Goal: Task Accomplishment & Management: Use online tool/utility

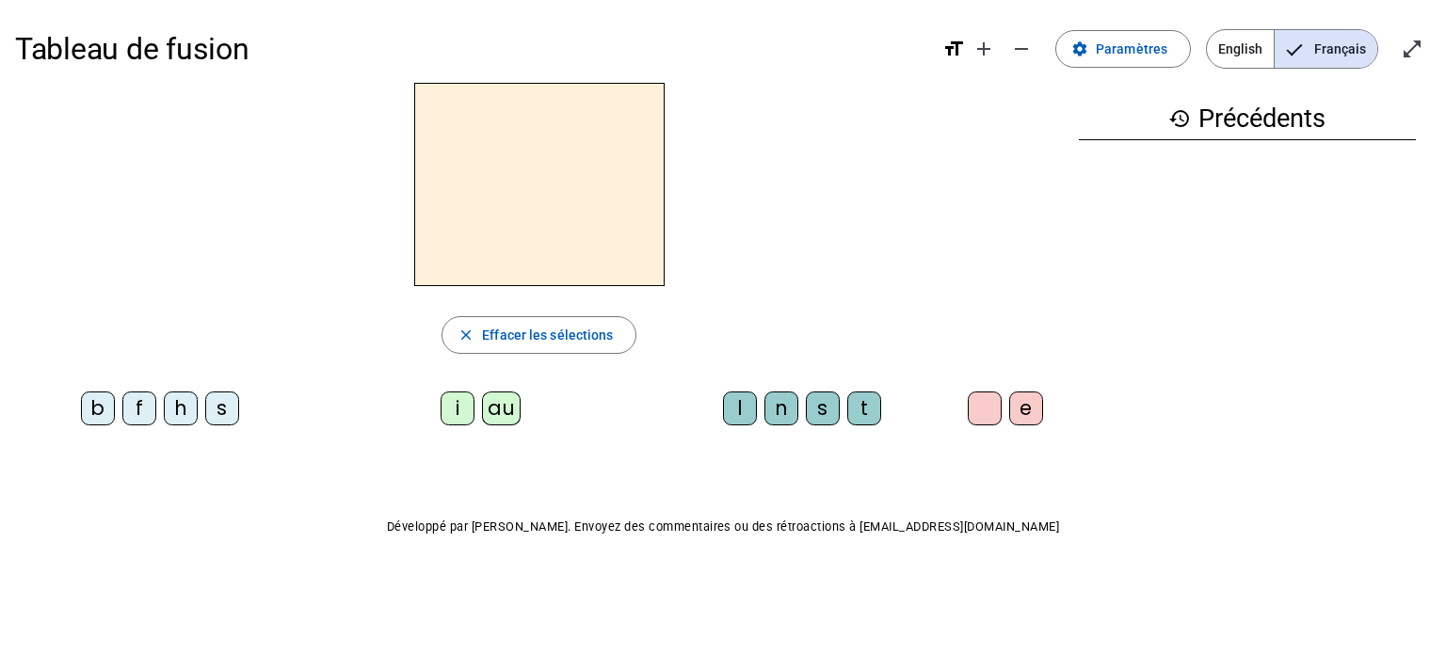
click at [174, 401] on div "h" at bounding box center [181, 409] width 34 height 34
click at [494, 401] on div "au" at bounding box center [501, 409] width 39 height 34
click at [854, 421] on div "t" at bounding box center [864, 409] width 34 height 34
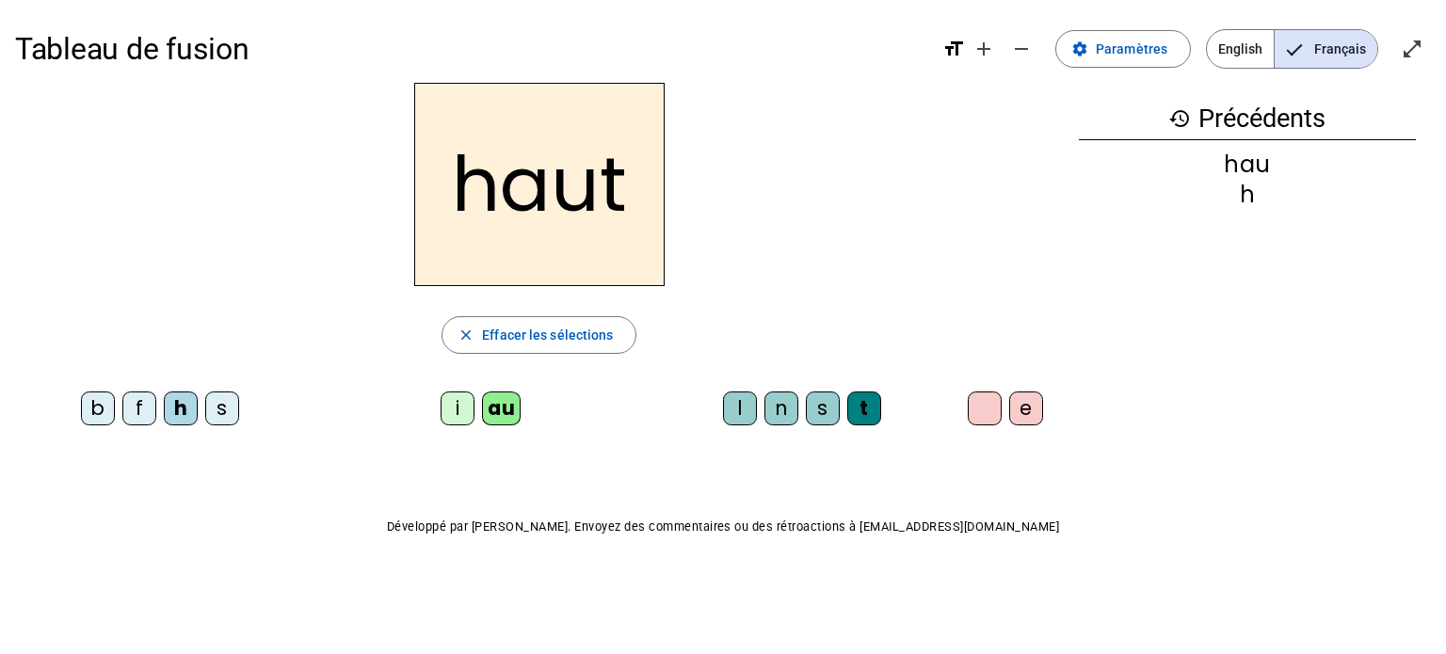
click at [214, 422] on div "s" at bounding box center [222, 409] width 34 height 34
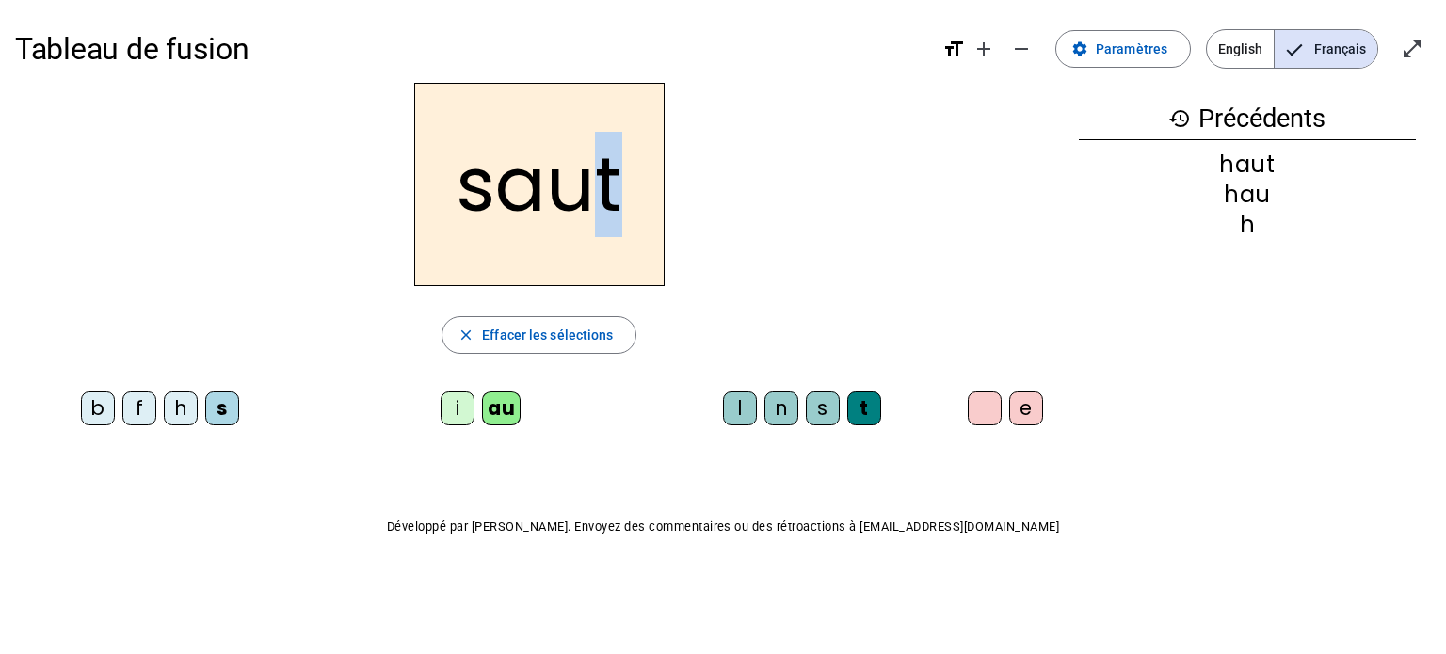
drag, startPoint x: 616, startPoint y: 228, endPoint x: 598, endPoint y: 223, distance: 18.5
click at [598, 223] on h2 "saut" at bounding box center [539, 184] width 250 height 203
click at [254, 284] on div "saut" at bounding box center [539, 184] width 1049 height 203
click at [132, 403] on div "f" at bounding box center [139, 409] width 34 height 34
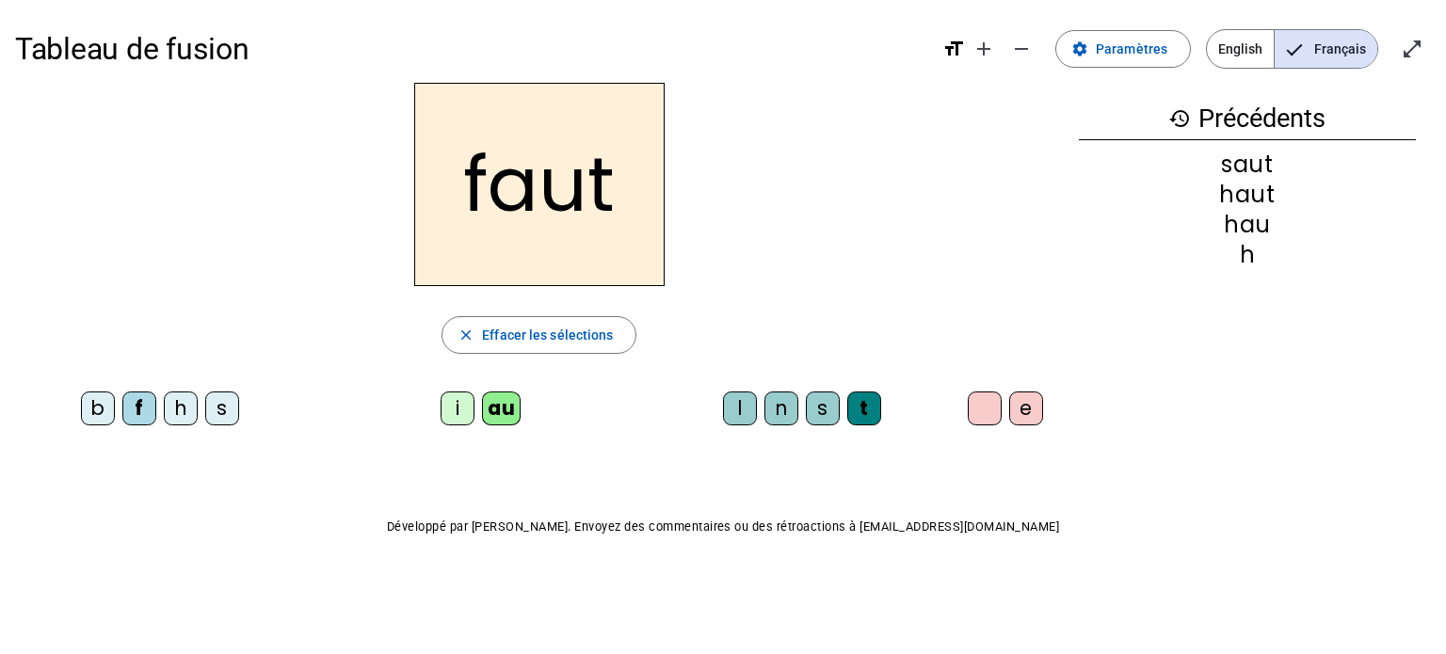
click at [1040, 414] on div "e" at bounding box center [1026, 409] width 34 height 34
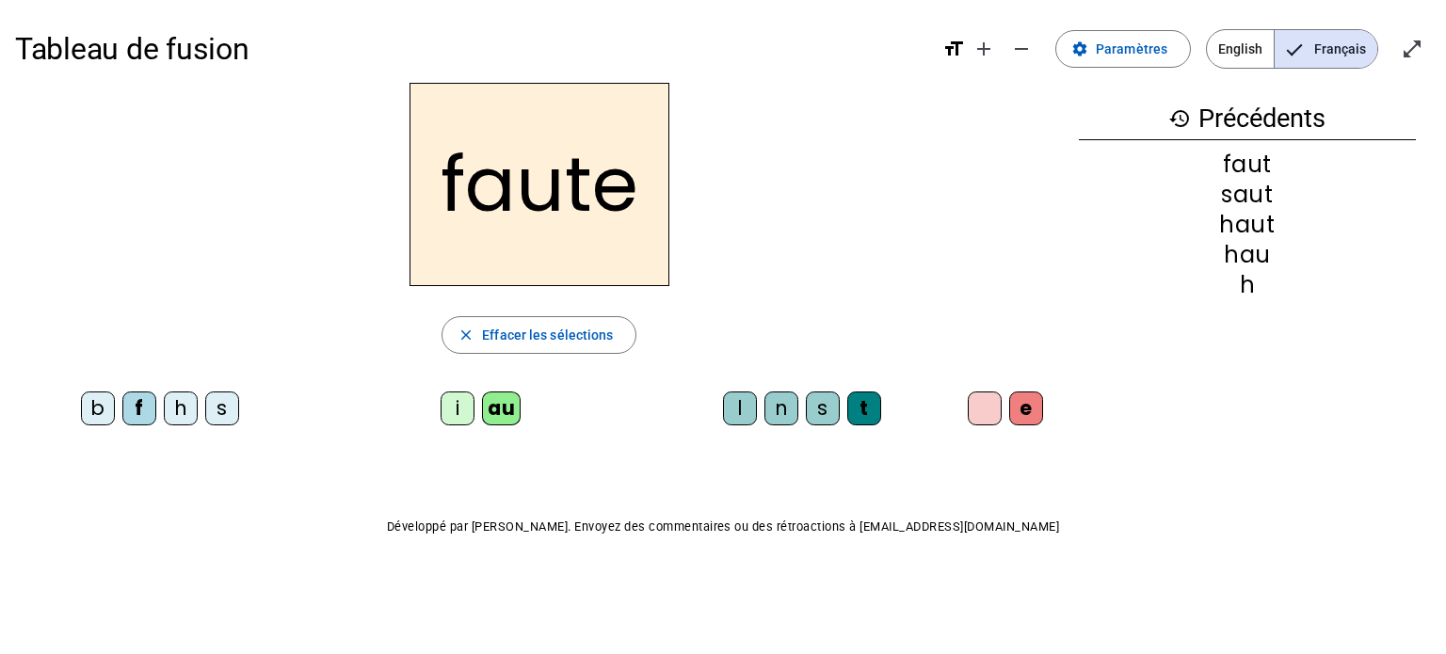
click at [229, 410] on div "s" at bounding box center [222, 409] width 34 height 34
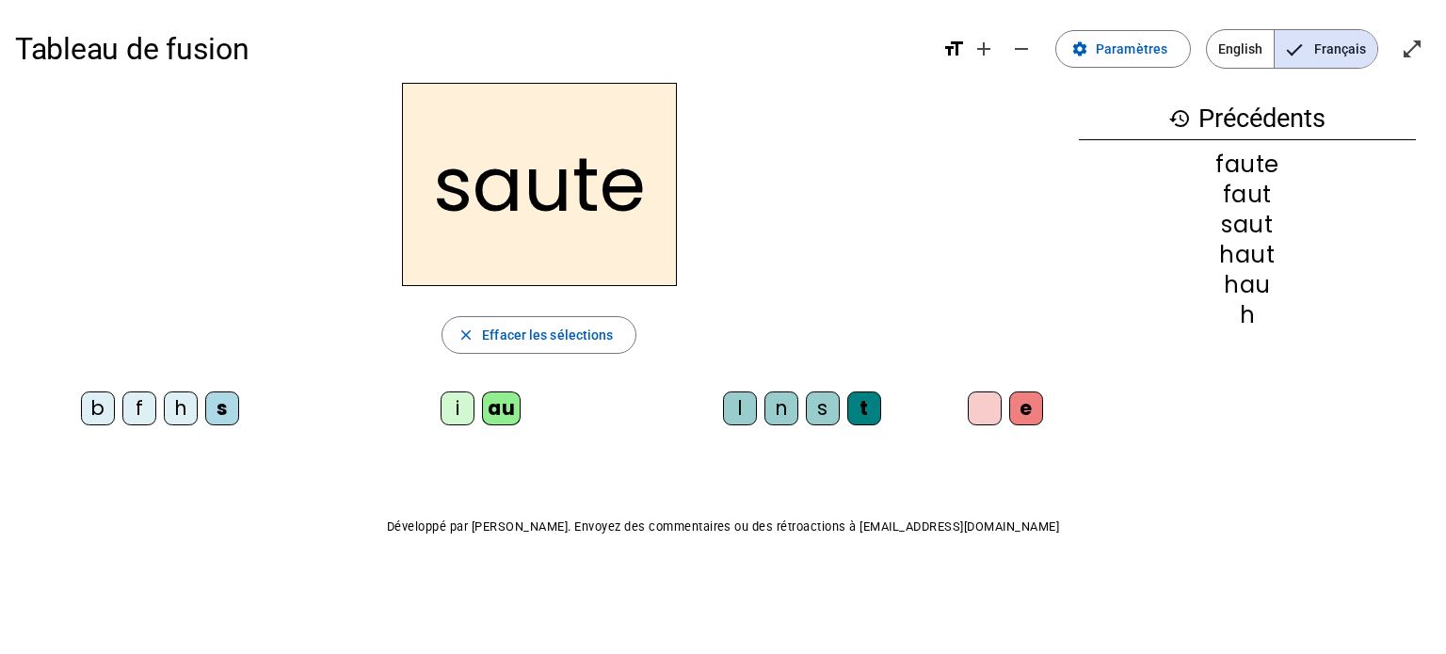
click at [179, 398] on div "h" at bounding box center [181, 409] width 34 height 34
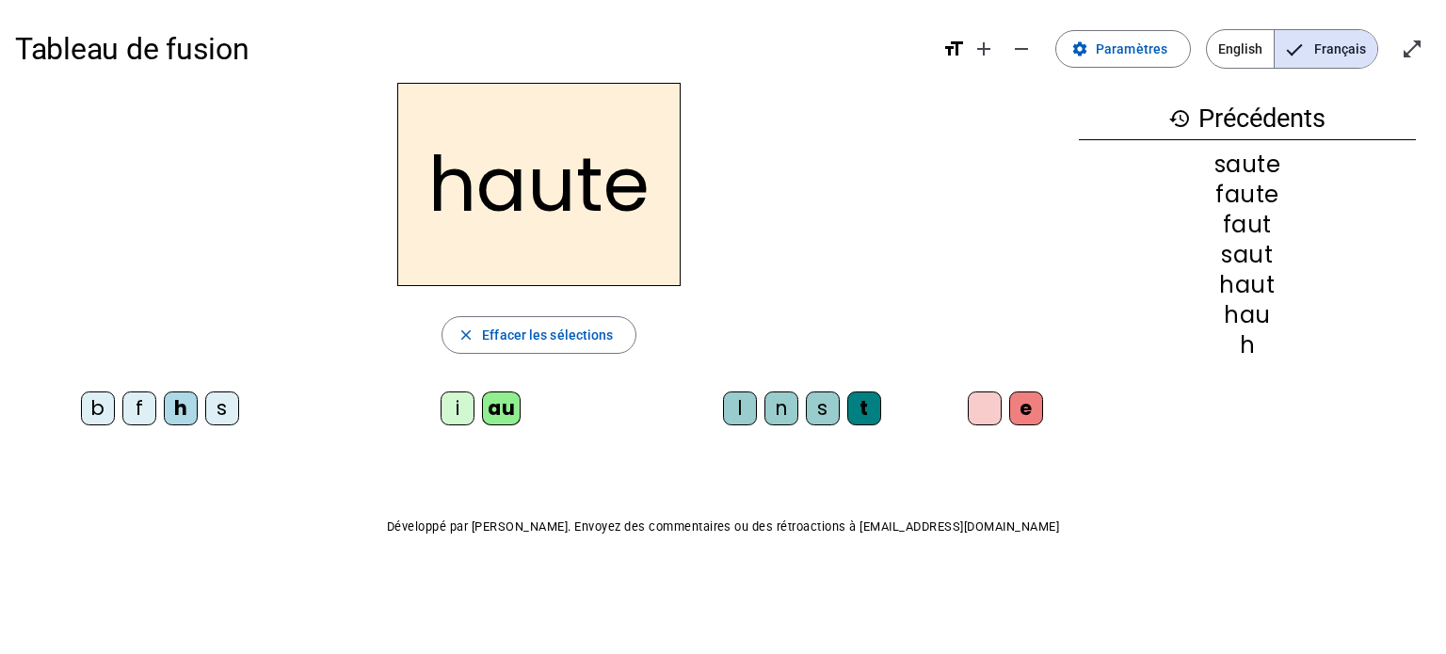
click at [139, 400] on div "f" at bounding box center [139, 409] width 34 height 34
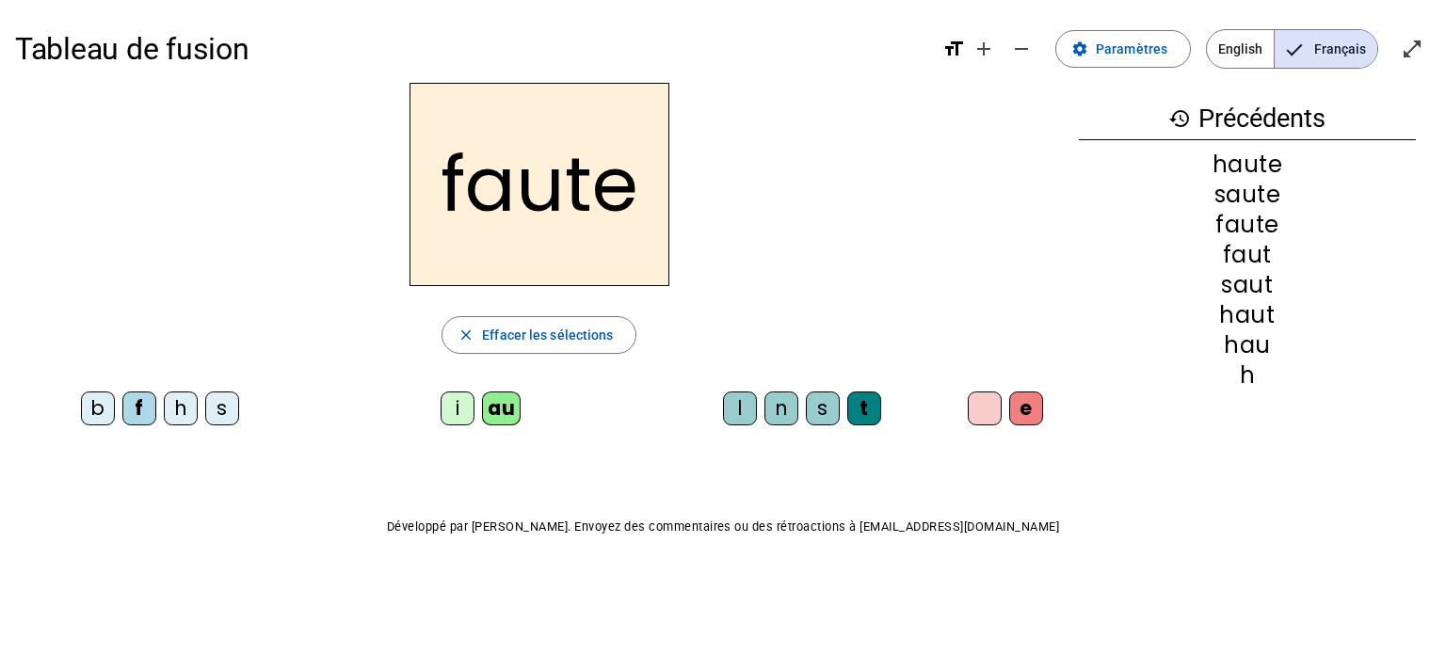
click at [776, 417] on div "n" at bounding box center [782, 409] width 34 height 34
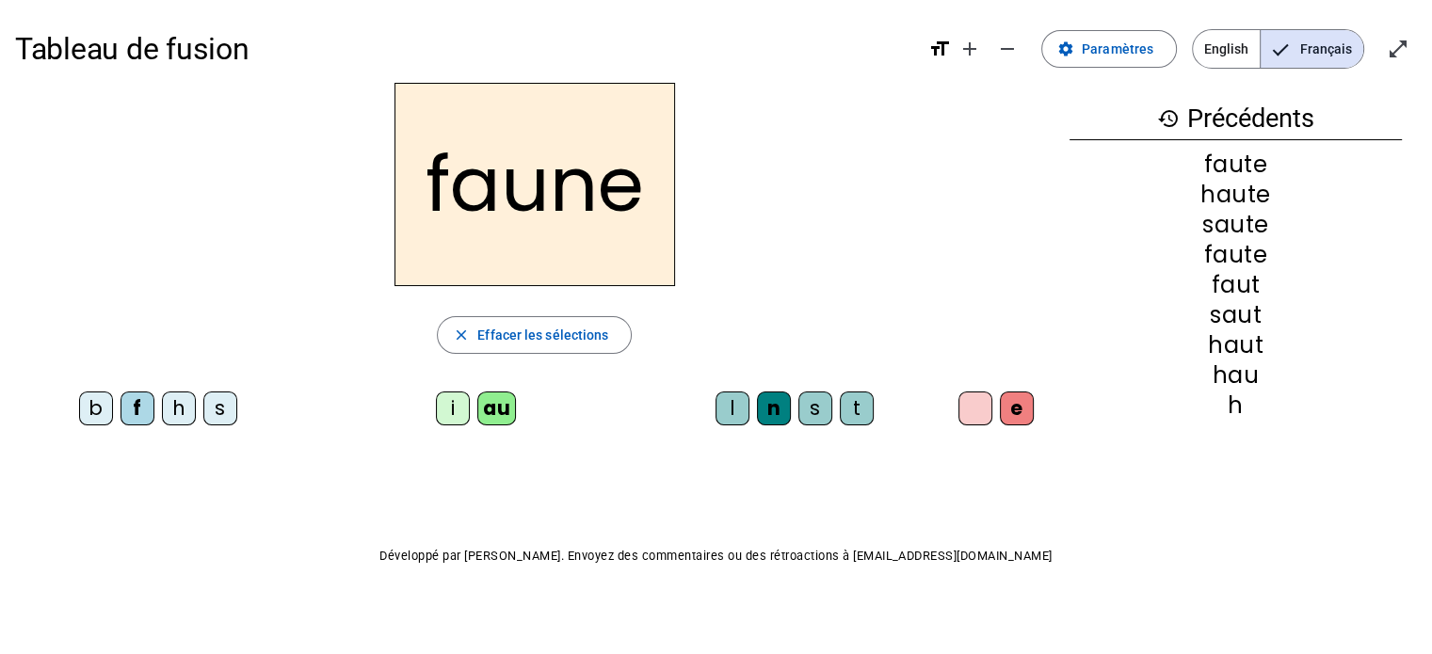
click at [445, 406] on div "i" at bounding box center [453, 409] width 34 height 34
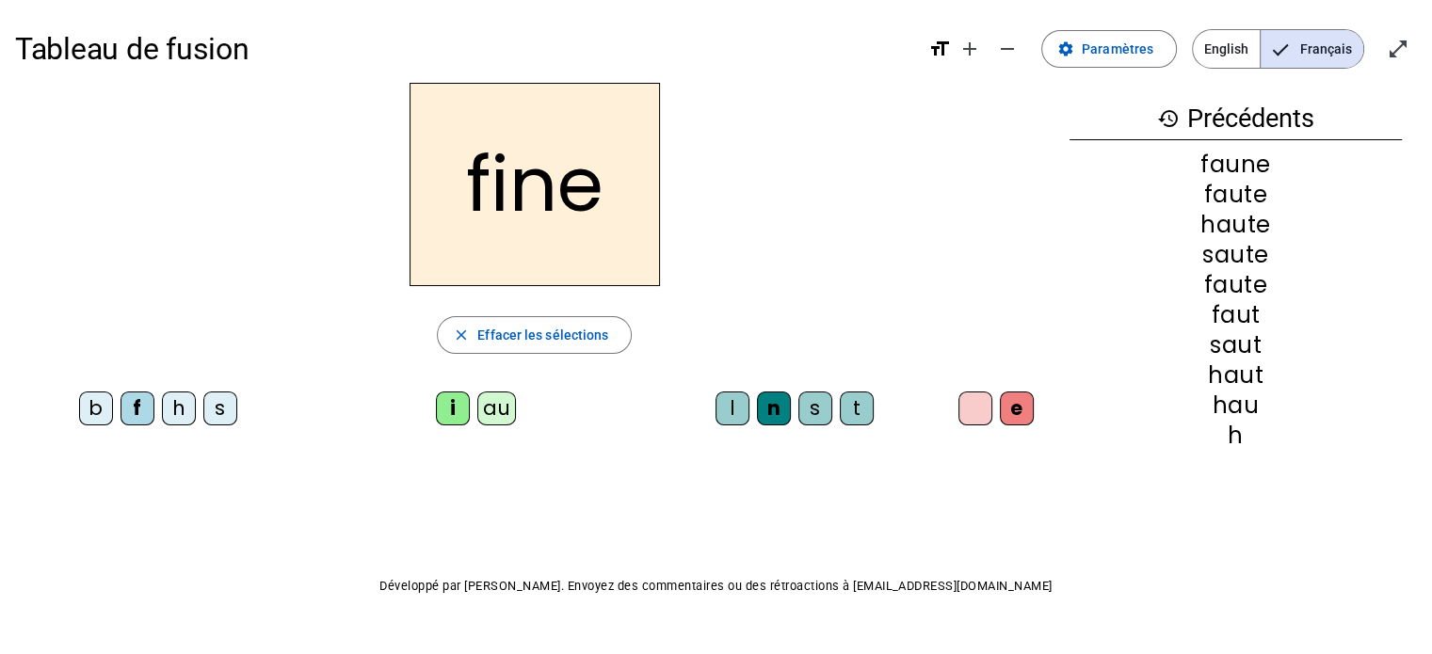
click at [742, 396] on div "l" at bounding box center [733, 409] width 34 height 34
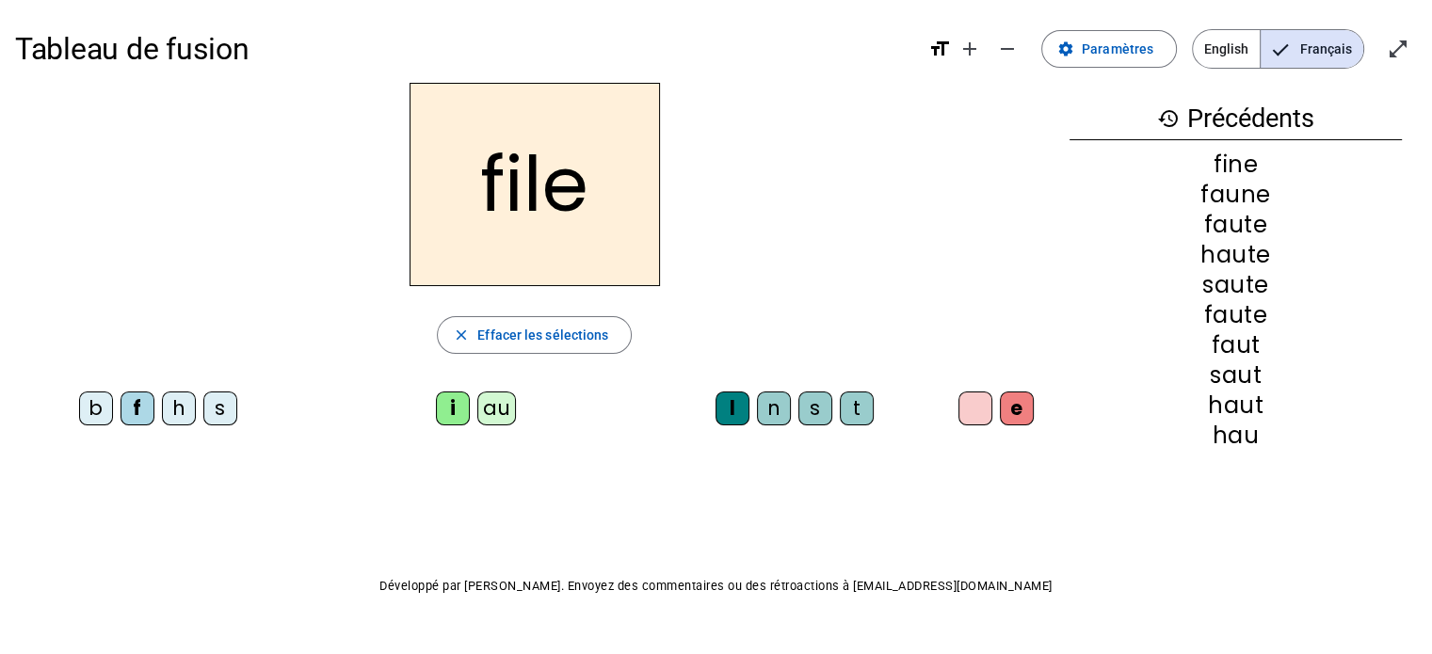
click at [89, 406] on div "b" at bounding box center [96, 409] width 34 height 34
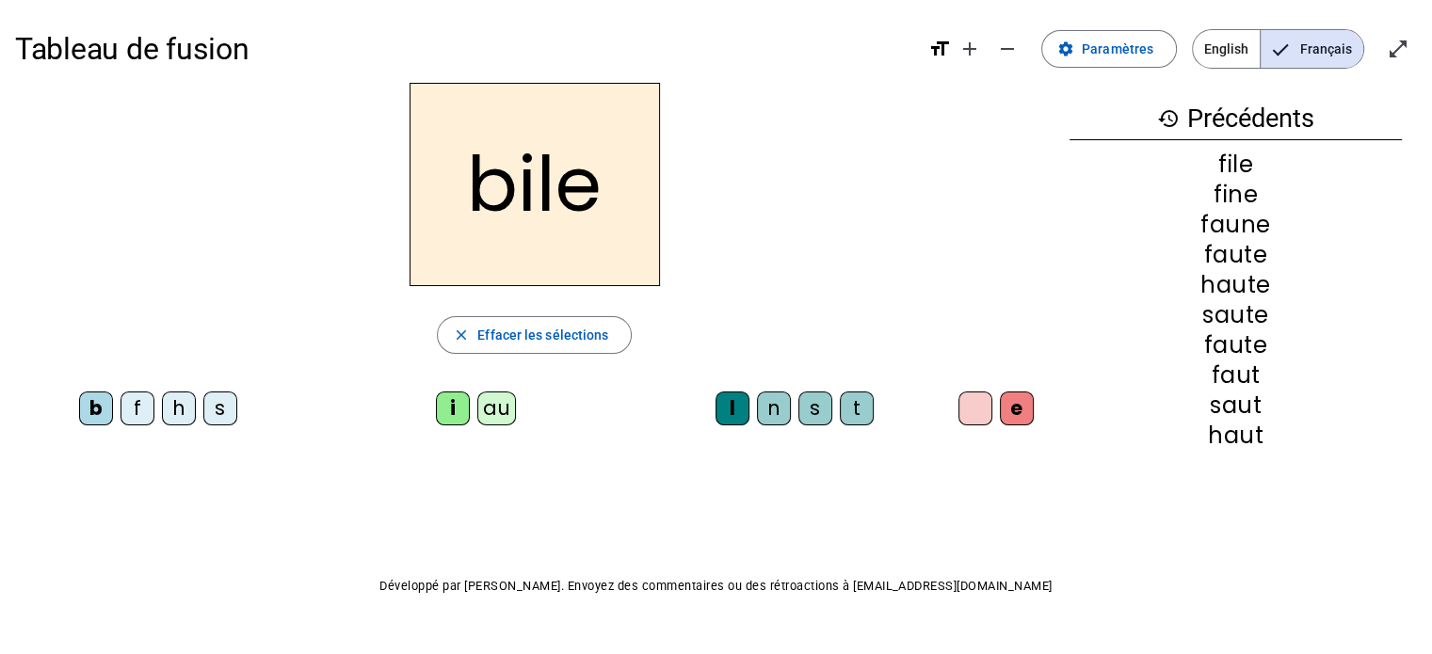
click at [812, 399] on div "s" at bounding box center [815, 409] width 34 height 34
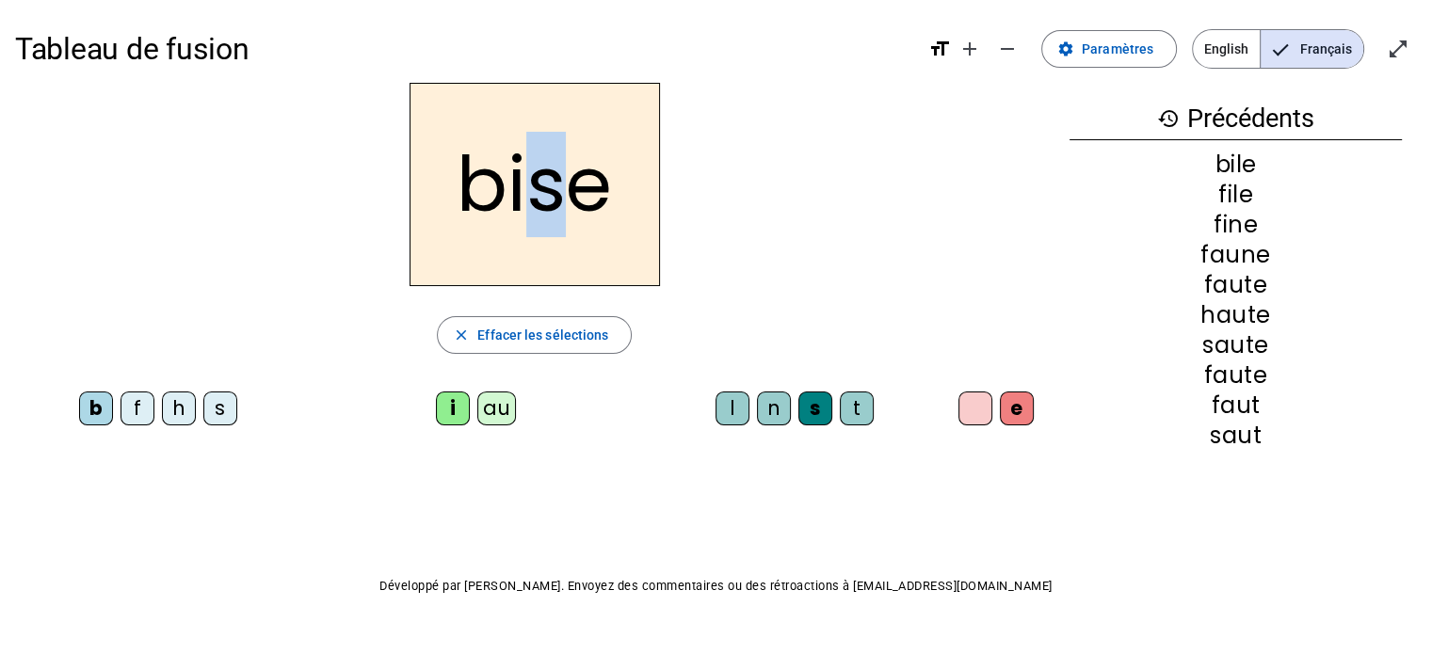
drag, startPoint x: 555, startPoint y: 217, endPoint x: 536, endPoint y: 212, distance: 19.7
click at [536, 212] on h2 "bise" at bounding box center [535, 184] width 250 height 203
click at [758, 217] on div "bise" at bounding box center [534, 184] width 1039 height 203
